Goal: Use online tool/utility: Utilize a website feature to perform a specific function

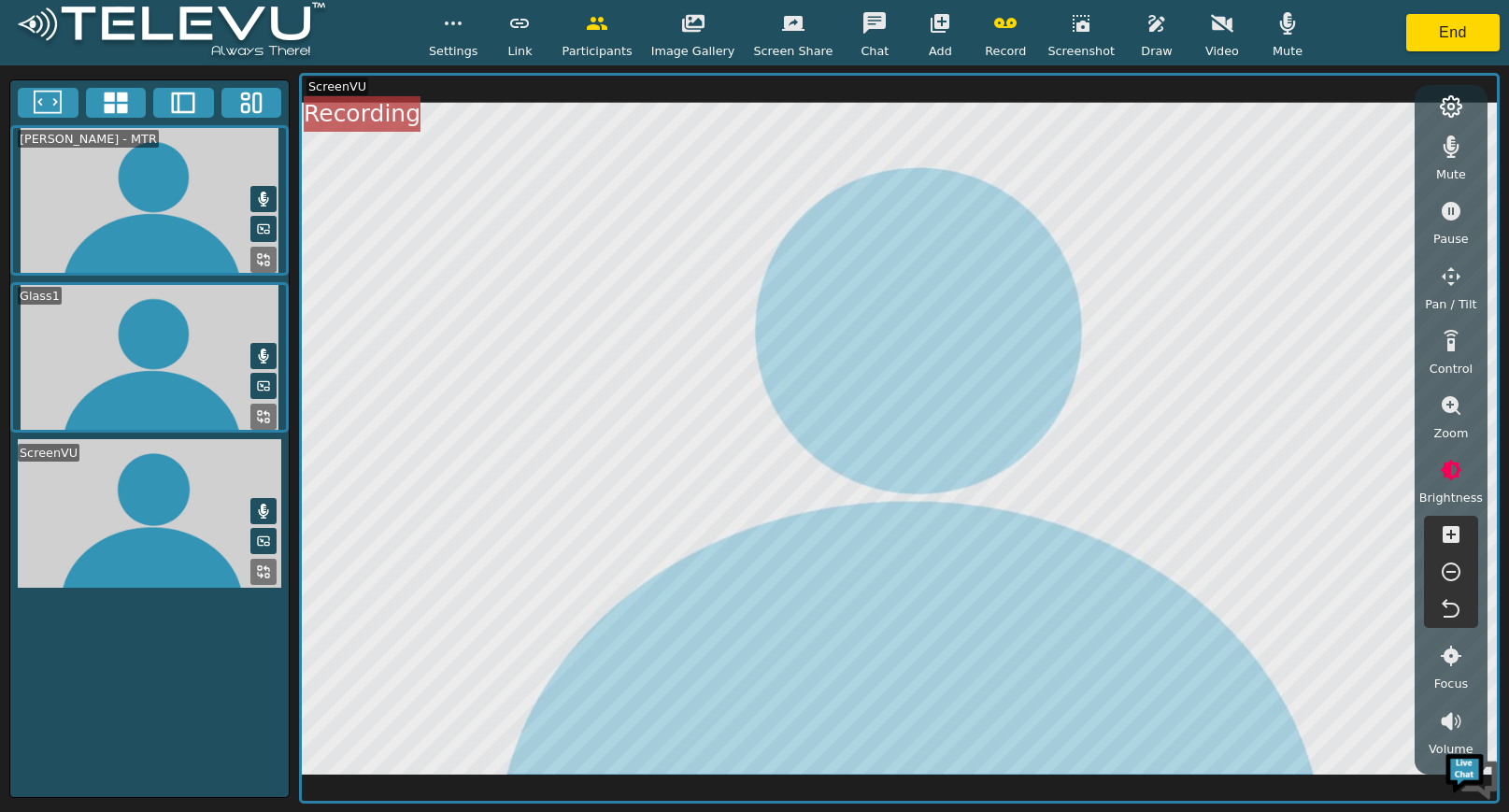
click at [996, 30] on icon "button" at bounding box center [1006, 24] width 23 height 23
click at [1449, 21] on button "End" at bounding box center [1454, 32] width 93 height 37
